Goal: Find specific page/section: Find specific page/section

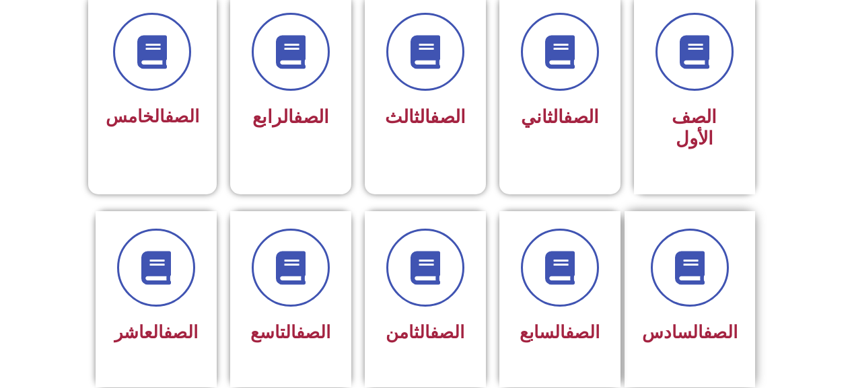
scroll to position [404, 0]
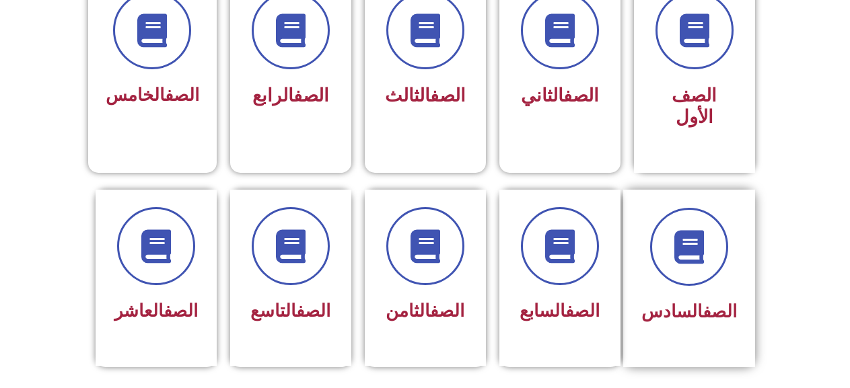
click at [703, 301] on link "الصف" at bounding box center [720, 311] width 34 height 20
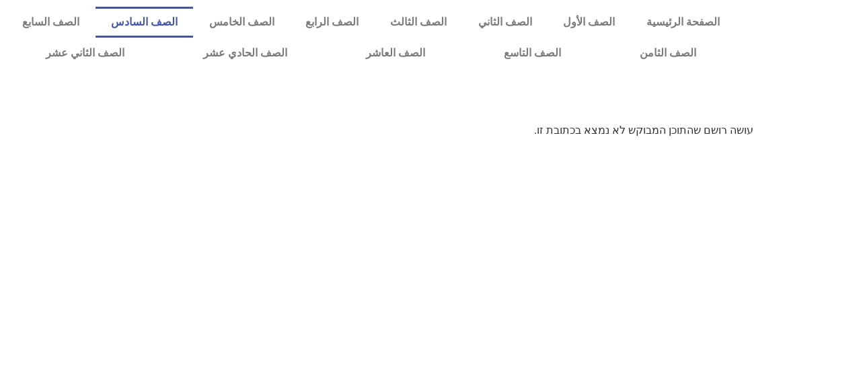
click at [180, 24] on link "الصف السادس" at bounding box center [145, 22] width 98 height 31
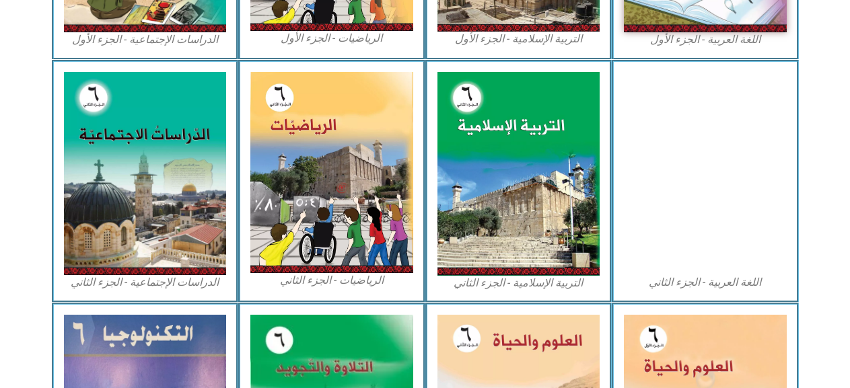
scroll to position [606, 0]
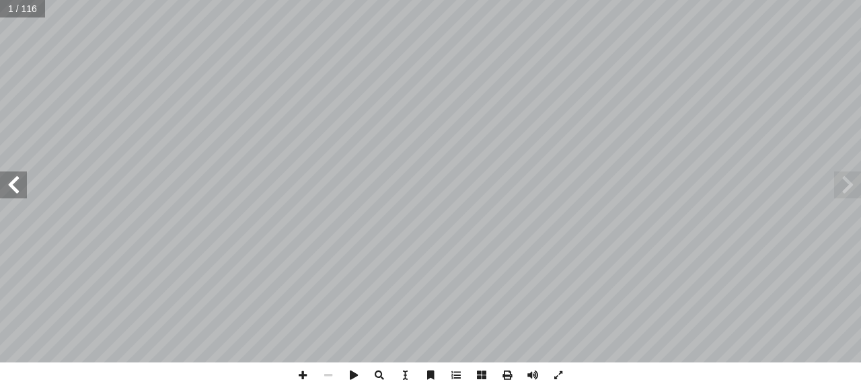
click at [3, 186] on span at bounding box center [13, 185] width 27 height 27
click at [3, 184] on span at bounding box center [13, 185] width 27 height 27
click at [2, 184] on span at bounding box center [13, 185] width 27 height 27
click at [1, 184] on span at bounding box center [13, 185] width 27 height 27
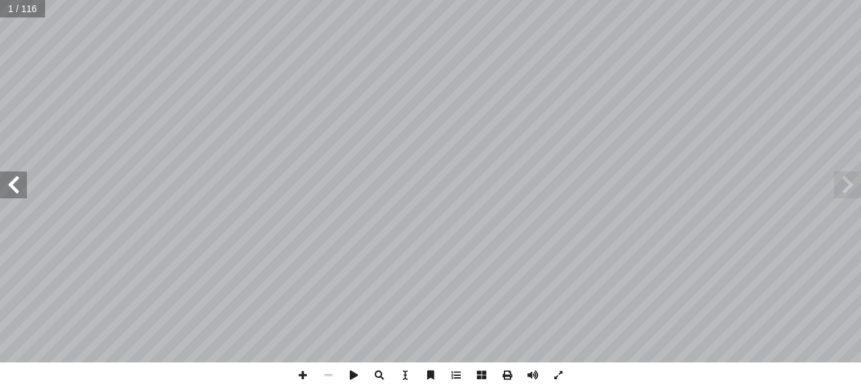
click at [1, 184] on span at bounding box center [13, 185] width 27 height 27
click at [1, 183] on span at bounding box center [13, 185] width 27 height 27
click at [1, 182] on span at bounding box center [13, 185] width 27 height 27
click at [1, 180] on span at bounding box center [13, 185] width 27 height 27
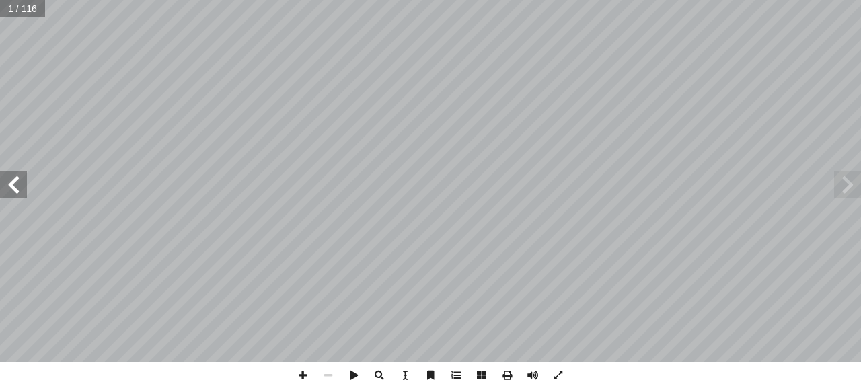
click at [1, 180] on span at bounding box center [13, 185] width 27 height 27
drag, startPoint x: 1, startPoint y: 180, endPoint x: 1, endPoint y: 172, distance: 8.8
click at [1, 180] on span at bounding box center [13, 185] width 27 height 27
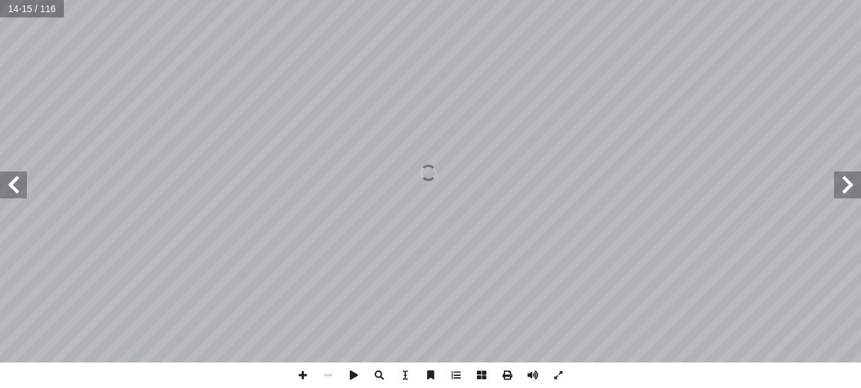
click at [8, 180] on span at bounding box center [13, 185] width 27 height 27
click at [9, 180] on span at bounding box center [13, 185] width 27 height 27
click at [13, 182] on span at bounding box center [13, 185] width 27 height 27
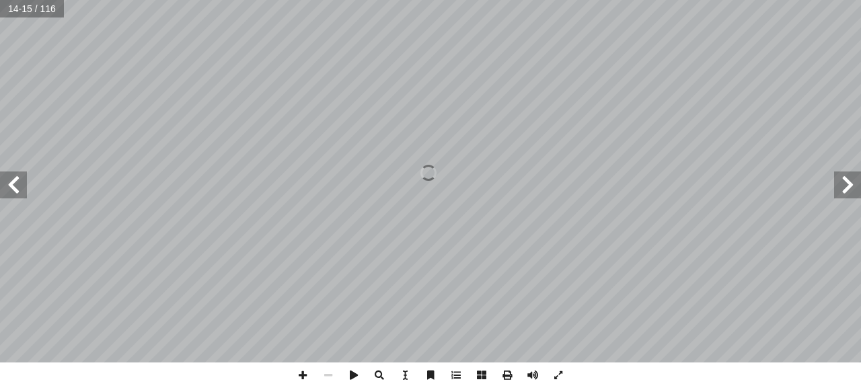
click at [13, 182] on span at bounding box center [13, 185] width 27 height 27
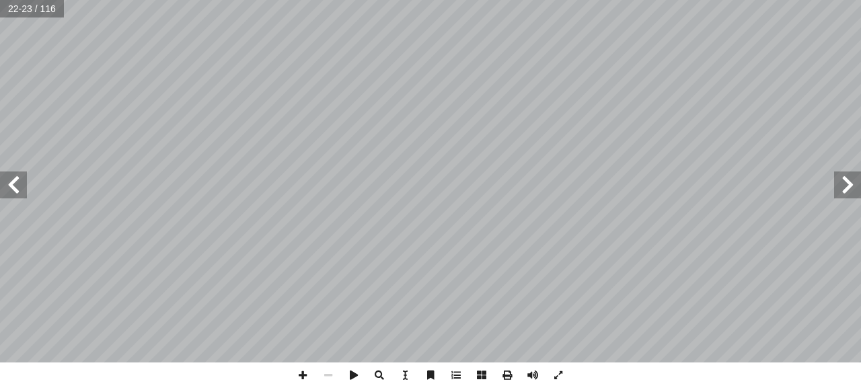
click at [13, 180] on span at bounding box center [13, 185] width 27 height 27
drag, startPoint x: 13, startPoint y: 180, endPoint x: 20, endPoint y: 177, distance: 6.9
click at [20, 178] on span at bounding box center [13, 185] width 27 height 27
click at [20, 177] on span at bounding box center [13, 185] width 27 height 27
click at [859, 176] on span at bounding box center [847, 185] width 27 height 27
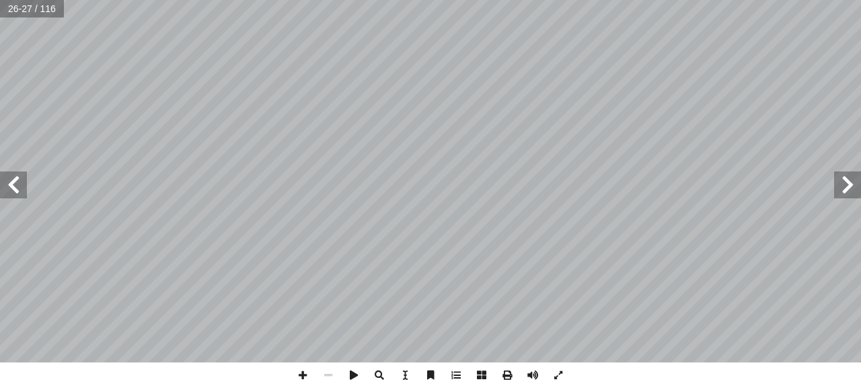
click at [859, 176] on span at bounding box center [847, 185] width 27 height 27
click at [298, 376] on span at bounding box center [303, 376] width 26 height 26
click at [332, 372] on span at bounding box center [329, 376] width 26 height 26
click at [295, 366] on span at bounding box center [303, 376] width 26 height 26
click at [857, 178] on span at bounding box center [847, 185] width 27 height 27
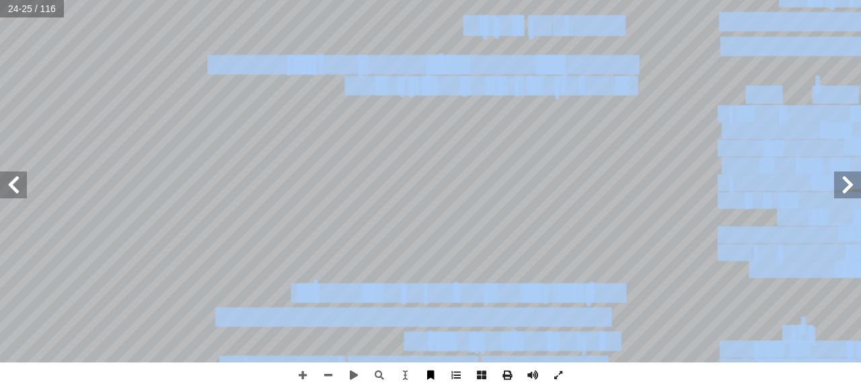
click at [437, 368] on div "2 ٠ ._____________________________________________ ات؟ ّ لفطري � ين تعيش أ � . …" at bounding box center [430, 194] width 861 height 388
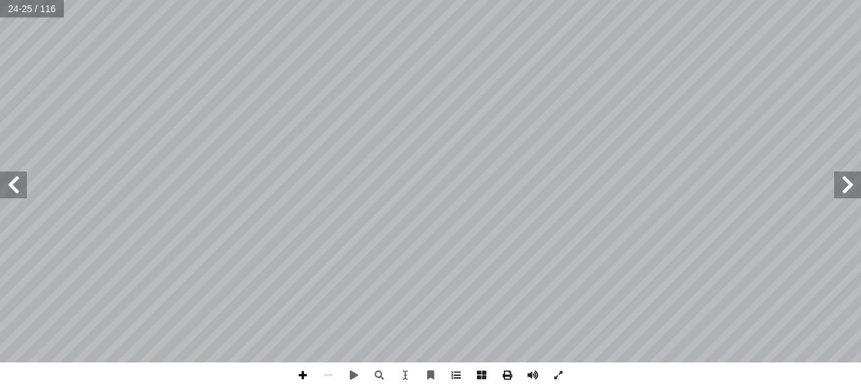
click at [300, 379] on span at bounding box center [303, 376] width 26 height 26
drag, startPoint x: 301, startPoint y: 376, endPoint x: 297, endPoint y: 364, distance: 11.9
click at [300, 374] on span at bounding box center [303, 376] width 26 height 26
click at [9, 185] on span at bounding box center [13, 185] width 27 height 27
click at [449, 122] on html "الصفحة الرئيسية الصف الأول الصف الثاني الصف الثالث الصف الرابع الصف الخامس الصف…" at bounding box center [430, 61] width 861 height 122
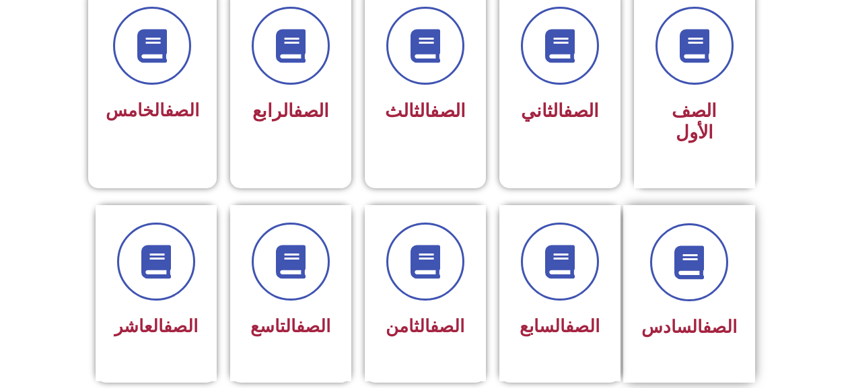
scroll to position [404, 0]
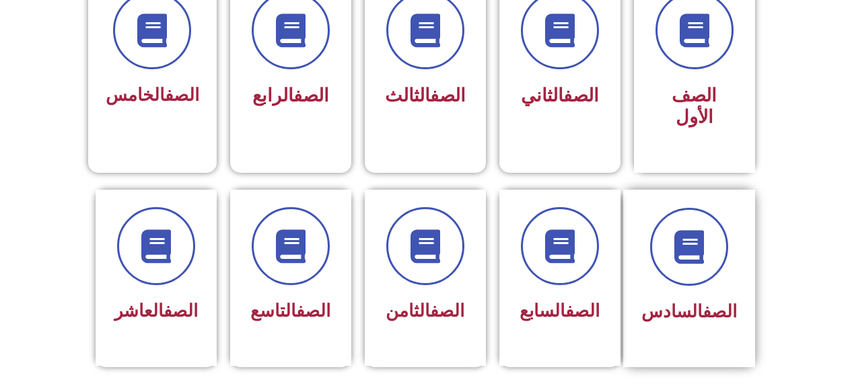
click at [725, 264] on div at bounding box center [689, 247] width 96 height 78
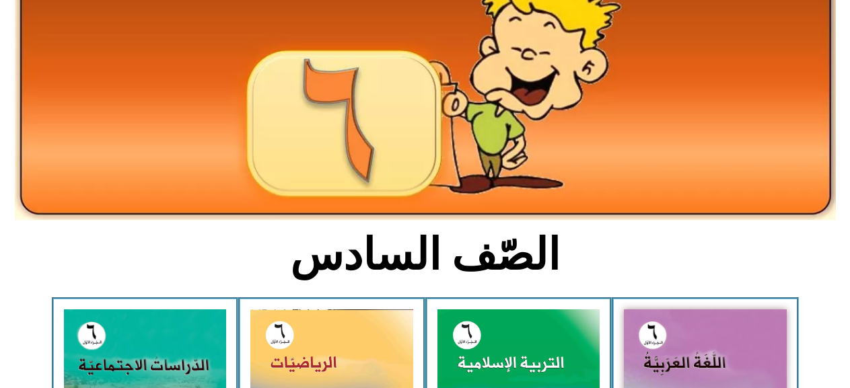
scroll to position [336, 0]
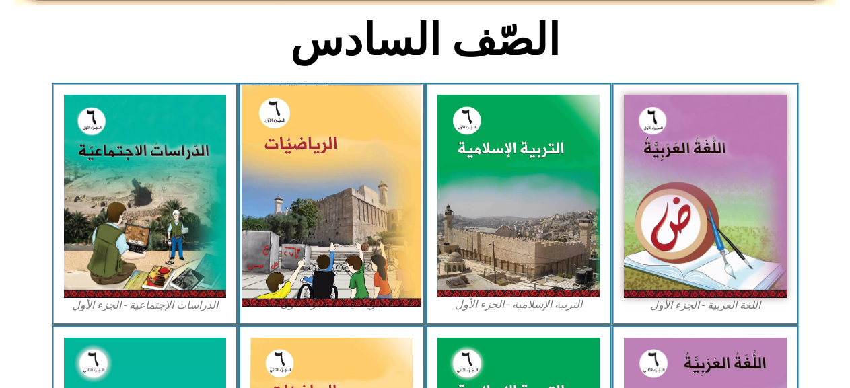
click at [331, 219] on img at bounding box center [331, 196] width 179 height 222
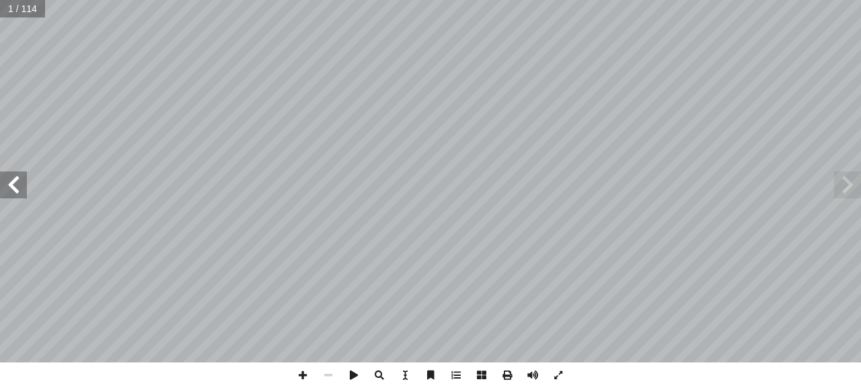
click at [12, 195] on span at bounding box center [13, 185] width 27 height 27
click at [13, 196] on span at bounding box center [13, 185] width 27 height 27
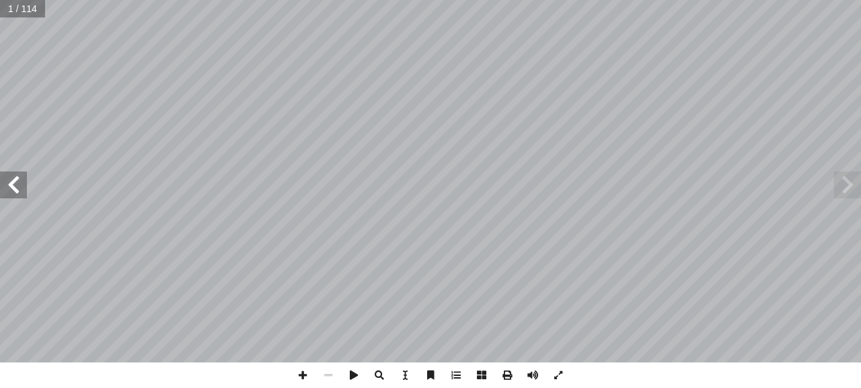
click at [13, 195] on span at bounding box center [13, 185] width 27 height 27
click at [14, 194] on span at bounding box center [13, 185] width 27 height 27
click at [15, 194] on span at bounding box center [13, 185] width 27 height 27
click at [15, 192] on span at bounding box center [13, 185] width 27 height 27
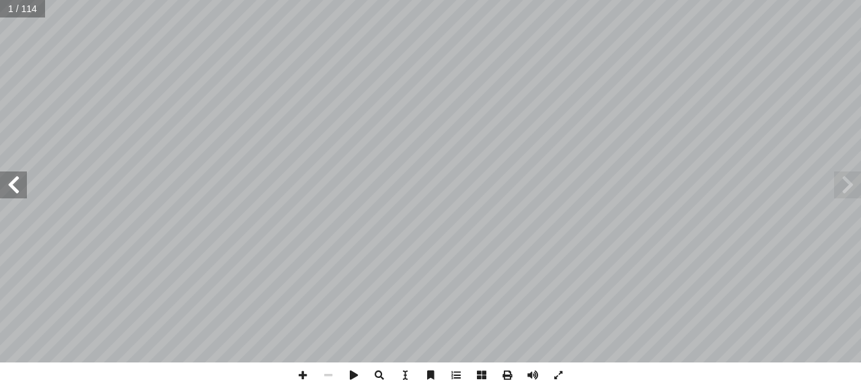
click at [15, 192] on span at bounding box center [13, 185] width 27 height 27
click at [15, 190] on span at bounding box center [13, 185] width 27 height 27
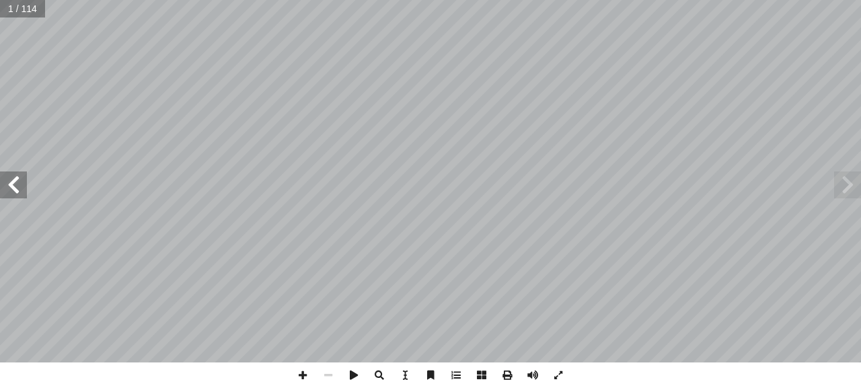
click at [16, 190] on span at bounding box center [13, 185] width 27 height 27
click at [16, 188] on span at bounding box center [13, 185] width 27 height 27
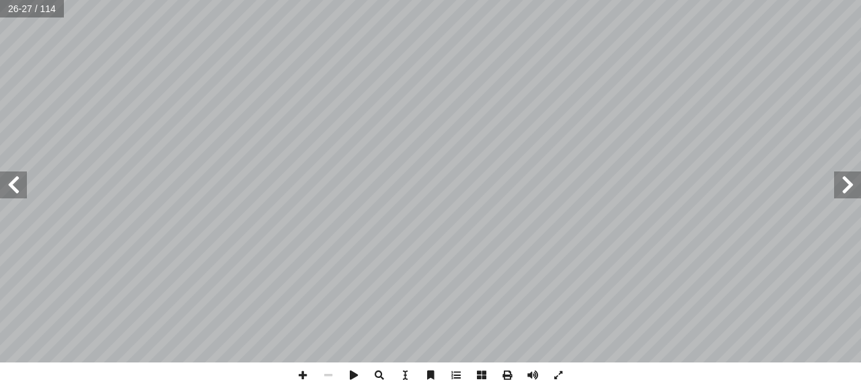
click at [26, 184] on span at bounding box center [13, 185] width 27 height 27
click at [861, 187] on span at bounding box center [847, 185] width 27 height 27
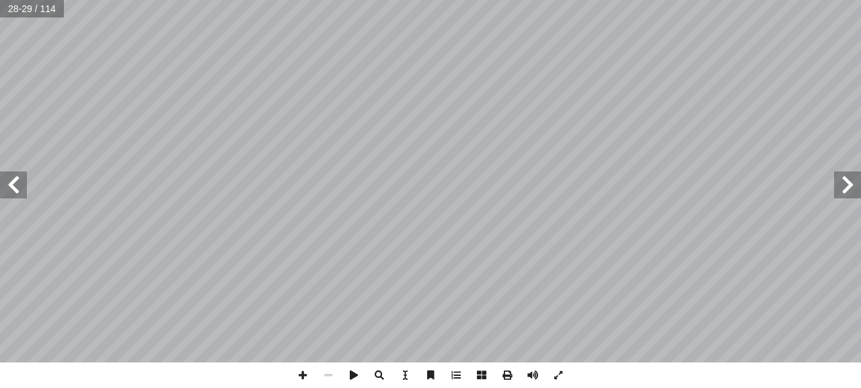
click at [861, 187] on span at bounding box center [847, 185] width 27 height 27
click at [301, 376] on span at bounding box center [303, 376] width 26 height 26
click at [582, 364] on div "٢٠ ئل: � رين ومس � تم تي: أ ا الخاطئة فيما ي ِ الجملة َ مام أ ا ) ( َ شارة إ ا …" at bounding box center [430, 194] width 861 height 388
